Goal: Task Accomplishment & Management: Manage account settings

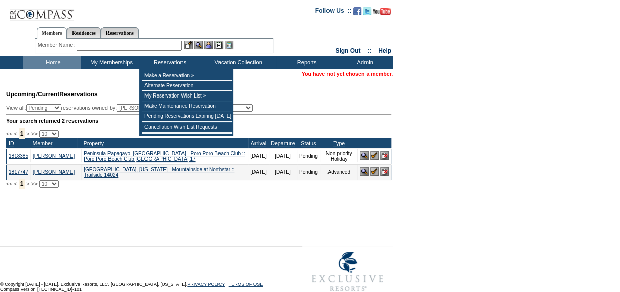
click at [166, 43] on input "text" at bounding box center [130, 46] width 106 height 10
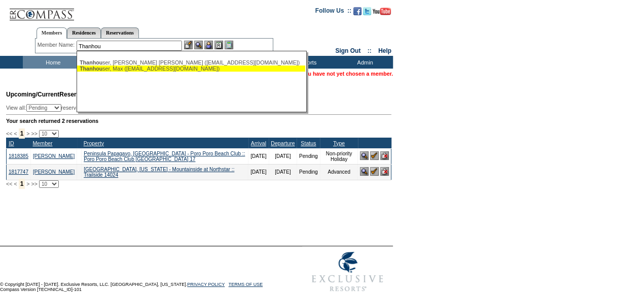
click at [169, 66] on div "Thanhou ser, Max ([EMAIL_ADDRESS][DOMAIN_NAME])" at bounding box center [191, 68] width 223 height 6
type input "[PERSON_NAME] ([EMAIL_ADDRESS][DOMAIN_NAME])"
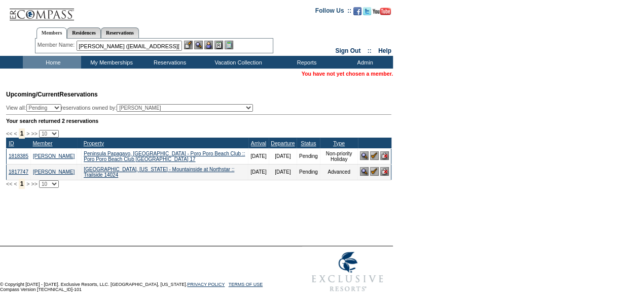
click at [211, 47] on img at bounding box center [208, 45] width 9 height 9
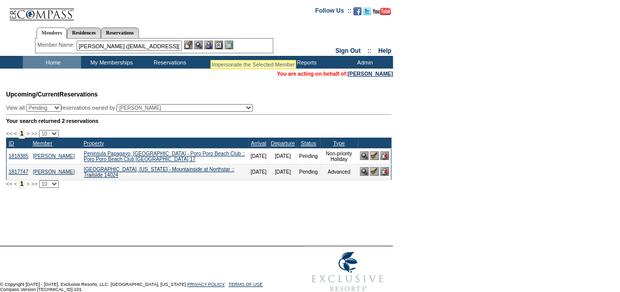
click at [202, 42] on img at bounding box center [198, 45] width 9 height 9
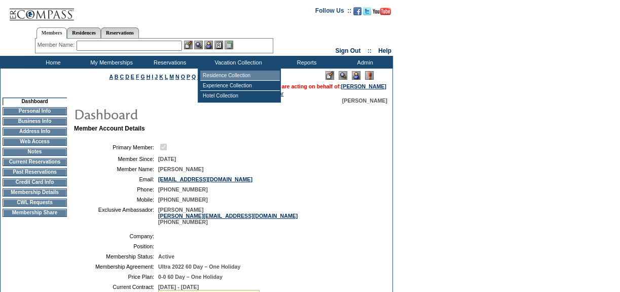
click at [224, 73] on td "Residence Collection" at bounding box center [240, 76] width 80 height 10
